Goal: Task Accomplishment & Management: Manage account settings

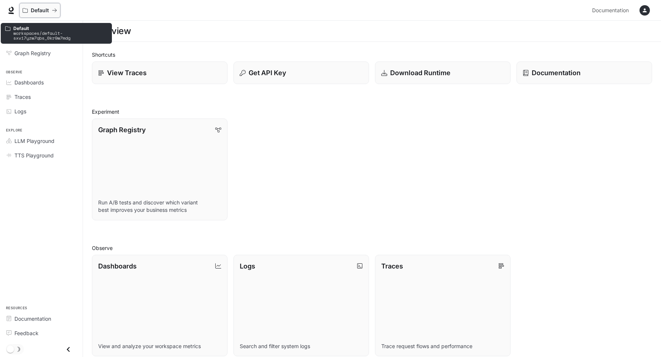
click at [45, 10] on p "Default" at bounding box center [40, 10] width 18 height 6
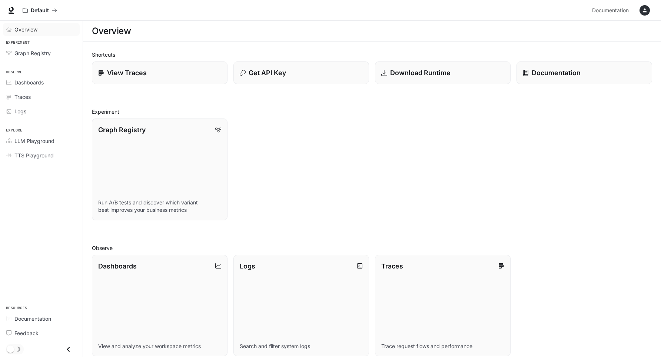
click at [24, 28] on span "Overview" at bounding box center [25, 30] width 23 height 8
click at [14, 9] on icon at bounding box center [10, 10] width 7 height 7
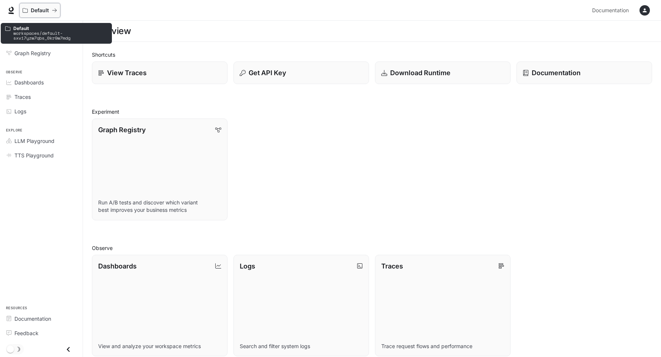
click at [43, 9] on p "Default" at bounding box center [40, 10] width 18 height 6
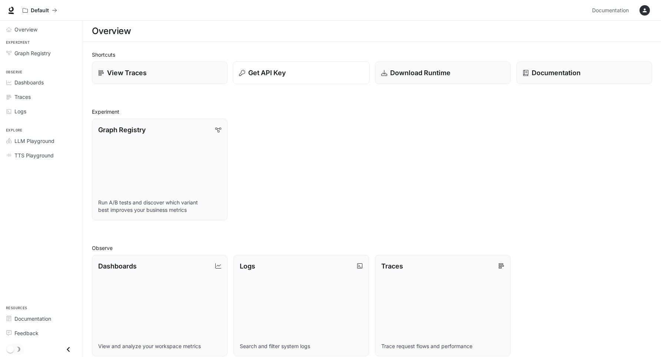
click at [289, 75] on div "Get API Key" at bounding box center [301, 73] width 124 height 10
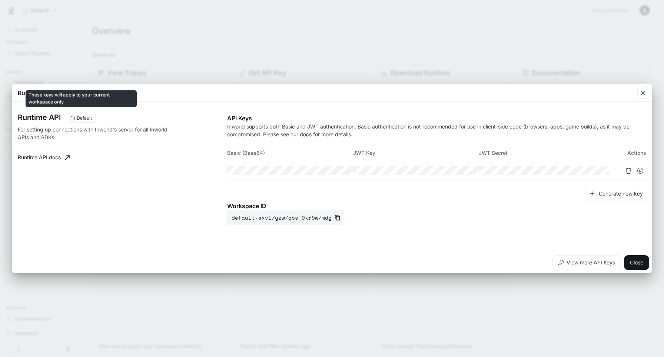
click at [79, 115] on span "Default" at bounding box center [84, 118] width 21 height 7
click at [594, 264] on button "View more API Keys" at bounding box center [586, 262] width 69 height 15
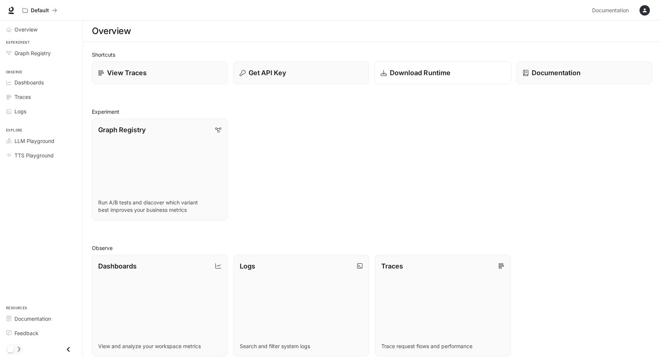
click at [422, 69] on p "Download Runtime" at bounding box center [420, 73] width 61 height 10
click at [35, 157] on span "TTS Playground" at bounding box center [33, 156] width 39 height 8
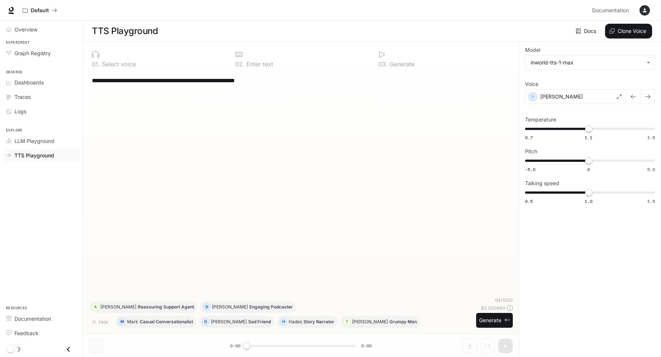
click at [645, 10] on icon "button" at bounding box center [645, 10] width 6 height 6
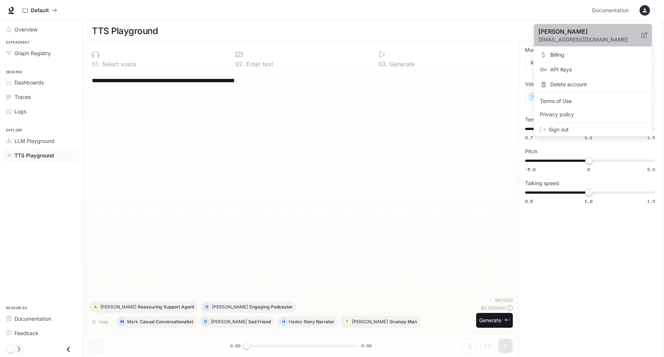
click at [647, 35] on icon at bounding box center [644, 35] width 6 height 6
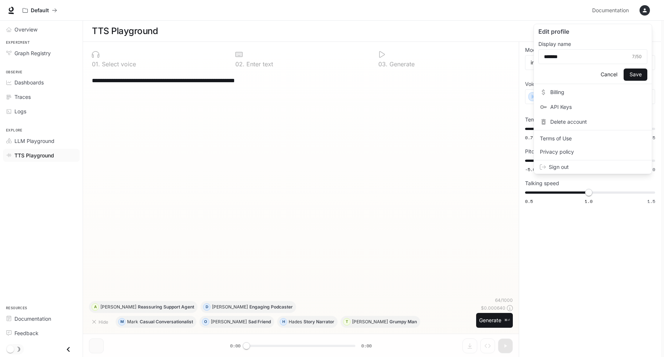
click at [612, 73] on button "Cancel" at bounding box center [609, 75] width 24 height 12
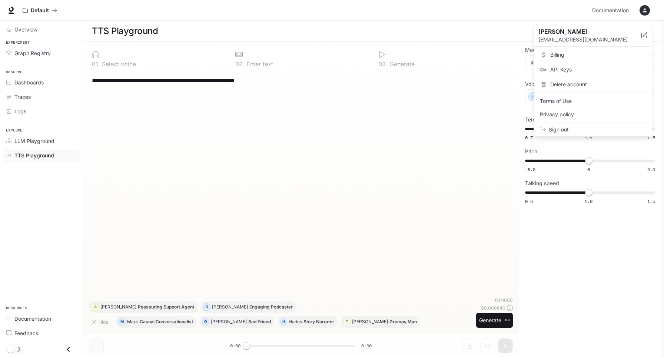
click at [566, 59] on link "Billing" at bounding box center [592, 54] width 115 height 13
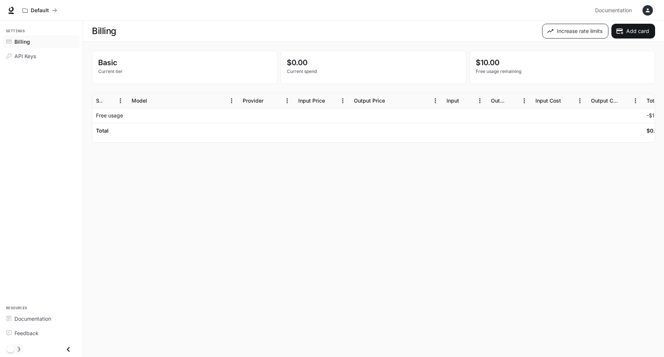
click at [587, 29] on button "Increase rate limits" at bounding box center [575, 31] width 66 height 15
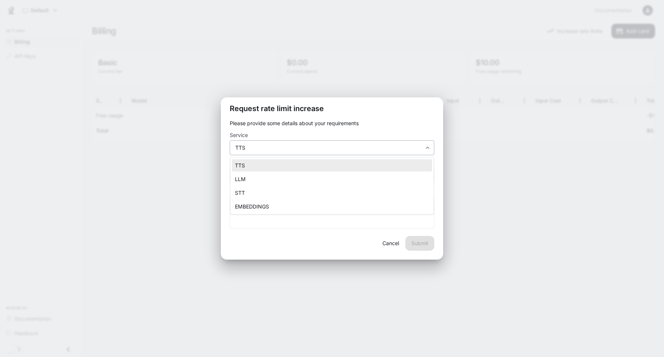
click at [421, 149] on body "**********" at bounding box center [332, 178] width 664 height 357
click at [392, 246] on div at bounding box center [332, 178] width 664 height 357
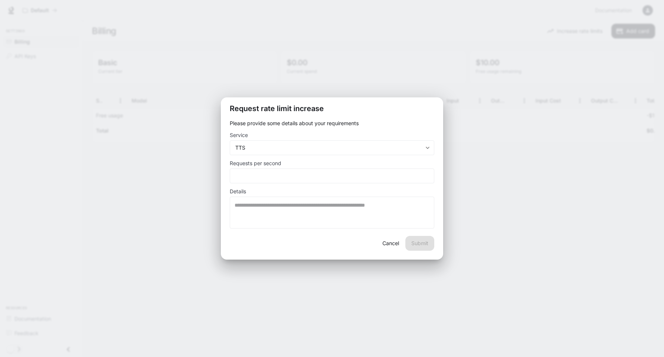
click at [396, 242] on button "Cancel" at bounding box center [391, 243] width 24 height 15
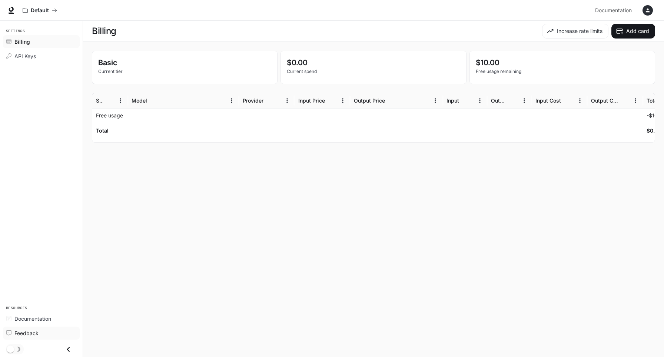
click at [29, 334] on span "Feedback" at bounding box center [26, 333] width 24 height 8
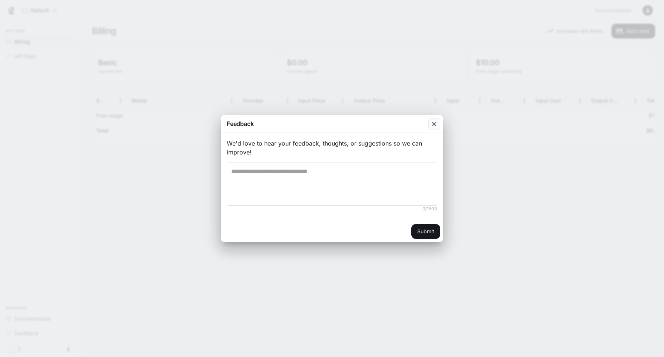
click at [433, 122] on icon "button" at bounding box center [434, 123] width 7 height 7
